Goal: Communication & Community: Participate in discussion

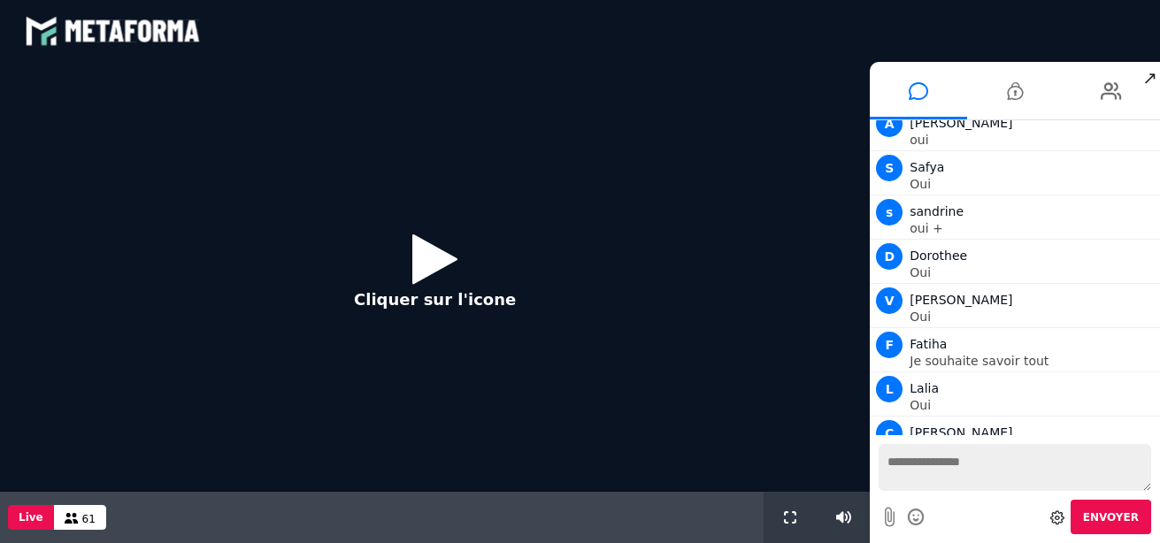
scroll to position [1609, 0]
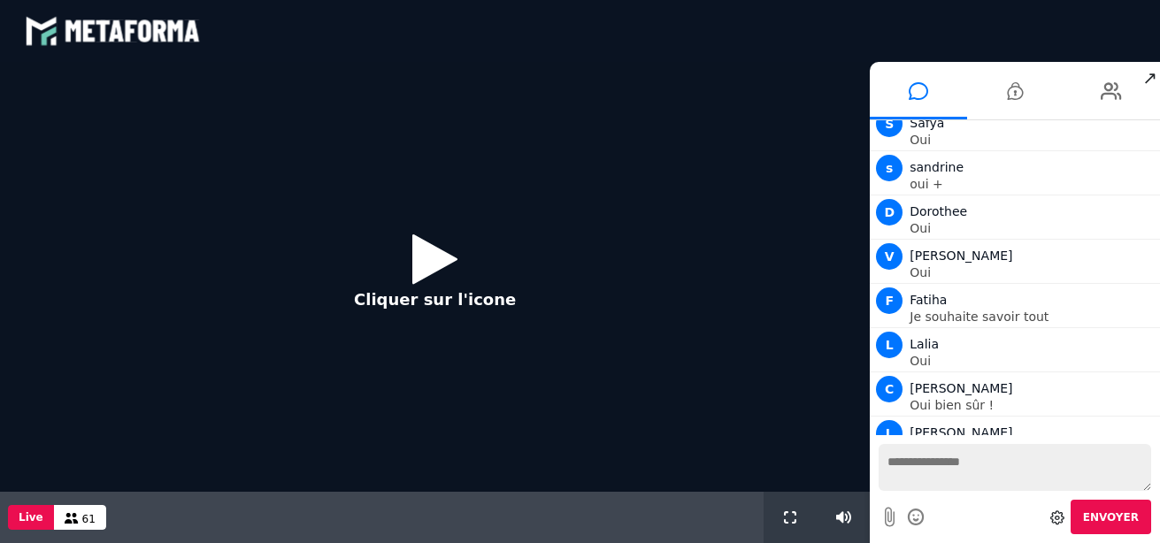
click at [432, 258] on icon at bounding box center [434, 259] width 45 height 58
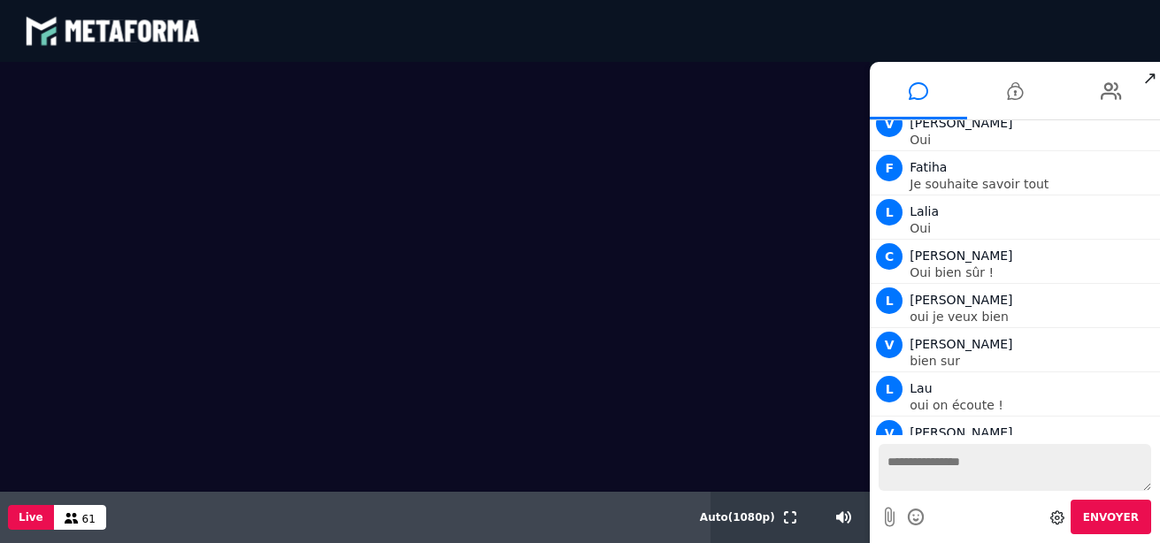
scroll to position [1786, 0]
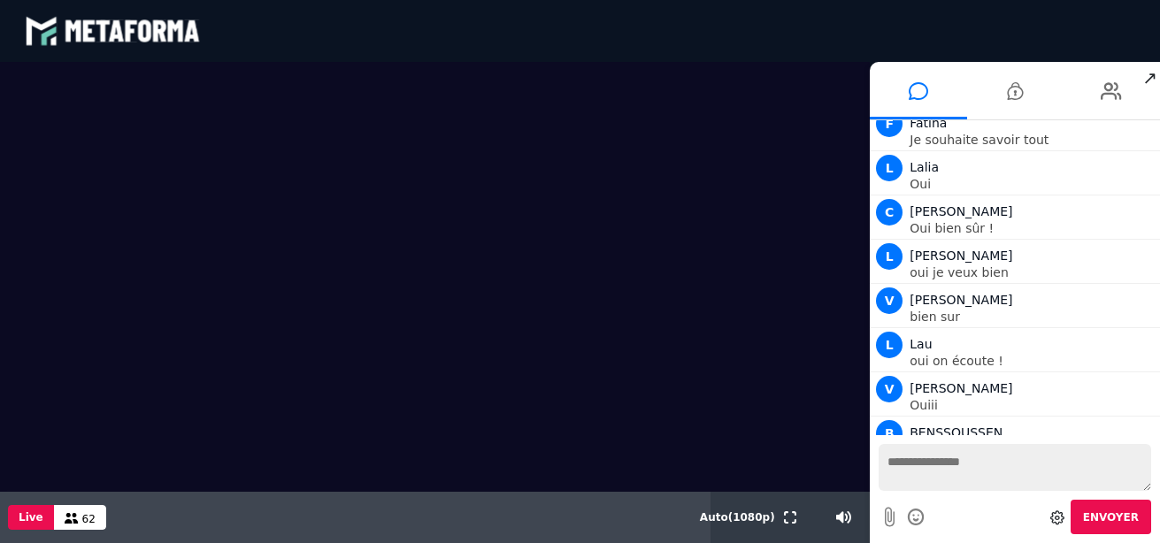
click at [946, 480] on textarea at bounding box center [1015, 467] width 273 height 47
type textarea "***"
click at [1116, 521] on span "Envoyer" at bounding box center [1111, 517] width 56 height 12
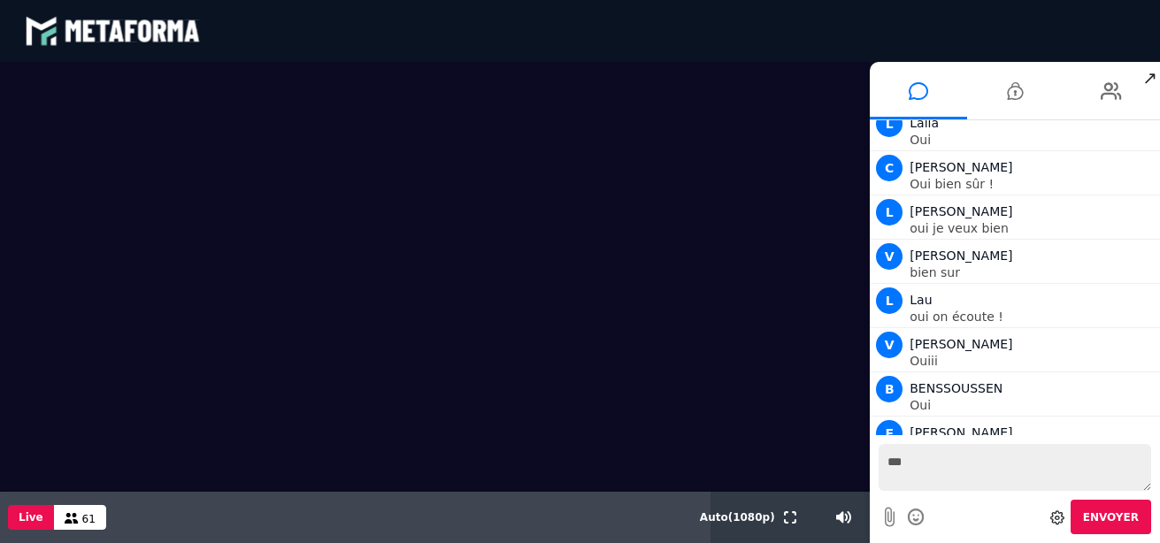
click at [1064, 519] on icon at bounding box center [1057, 518] width 14 height 14
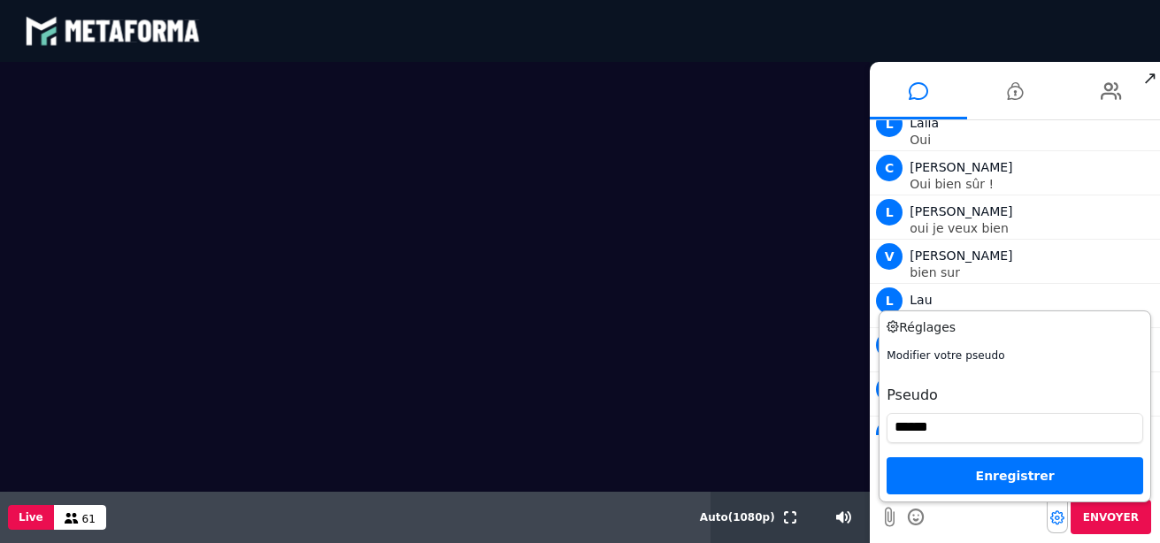
click at [1033, 481] on div "Enregistrer" at bounding box center [1015, 475] width 257 height 37
click at [1030, 476] on div "Enregistrer" at bounding box center [1015, 475] width 257 height 37
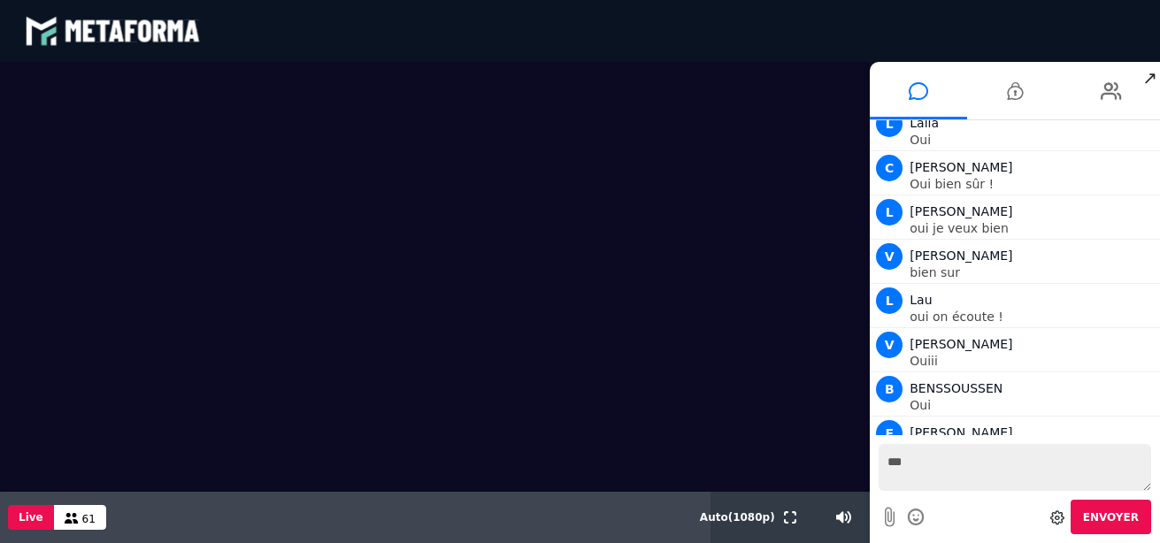
click at [885, 518] on icon at bounding box center [890, 517] width 10 height 22
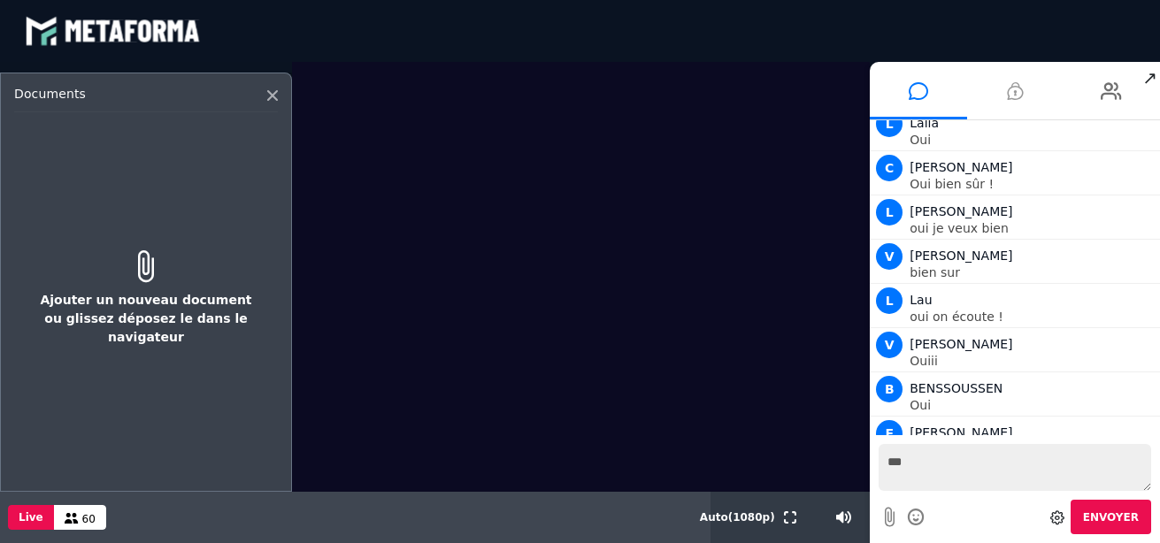
click at [1013, 94] on icon at bounding box center [1015, 91] width 16 height 44
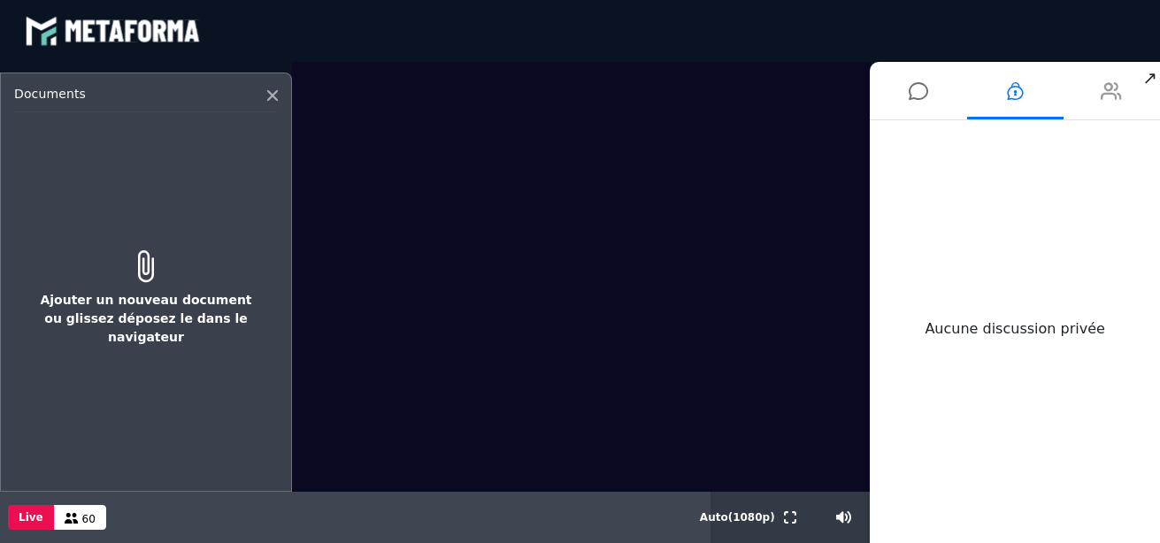
click at [1108, 105] on icon at bounding box center [1111, 91] width 21 height 44
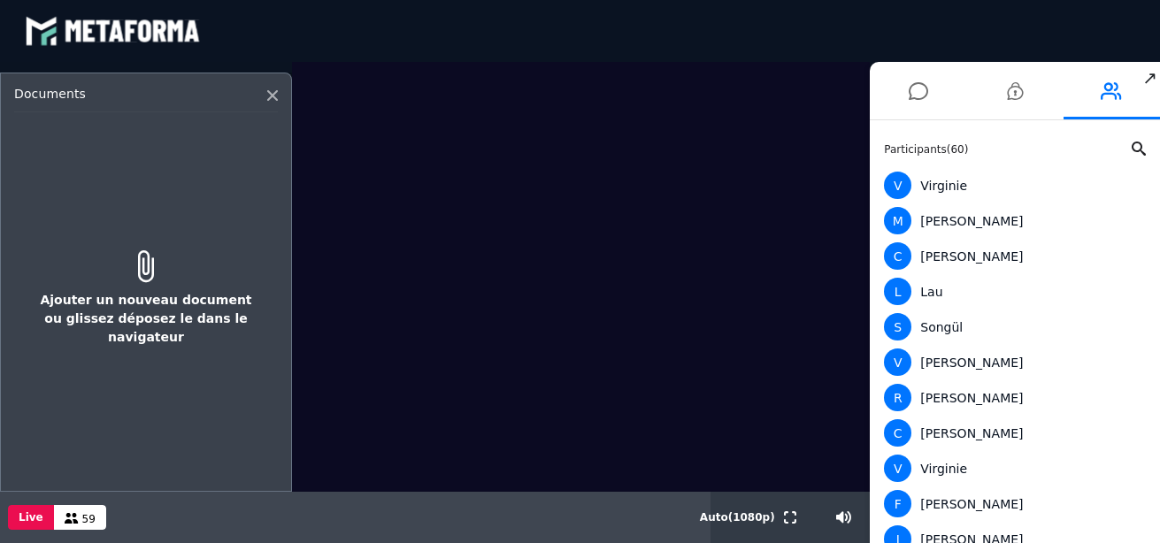
click at [142, 280] on icon at bounding box center [146, 266] width 228 height 32
